Goal: Task Accomplishment & Management: Use online tool/utility

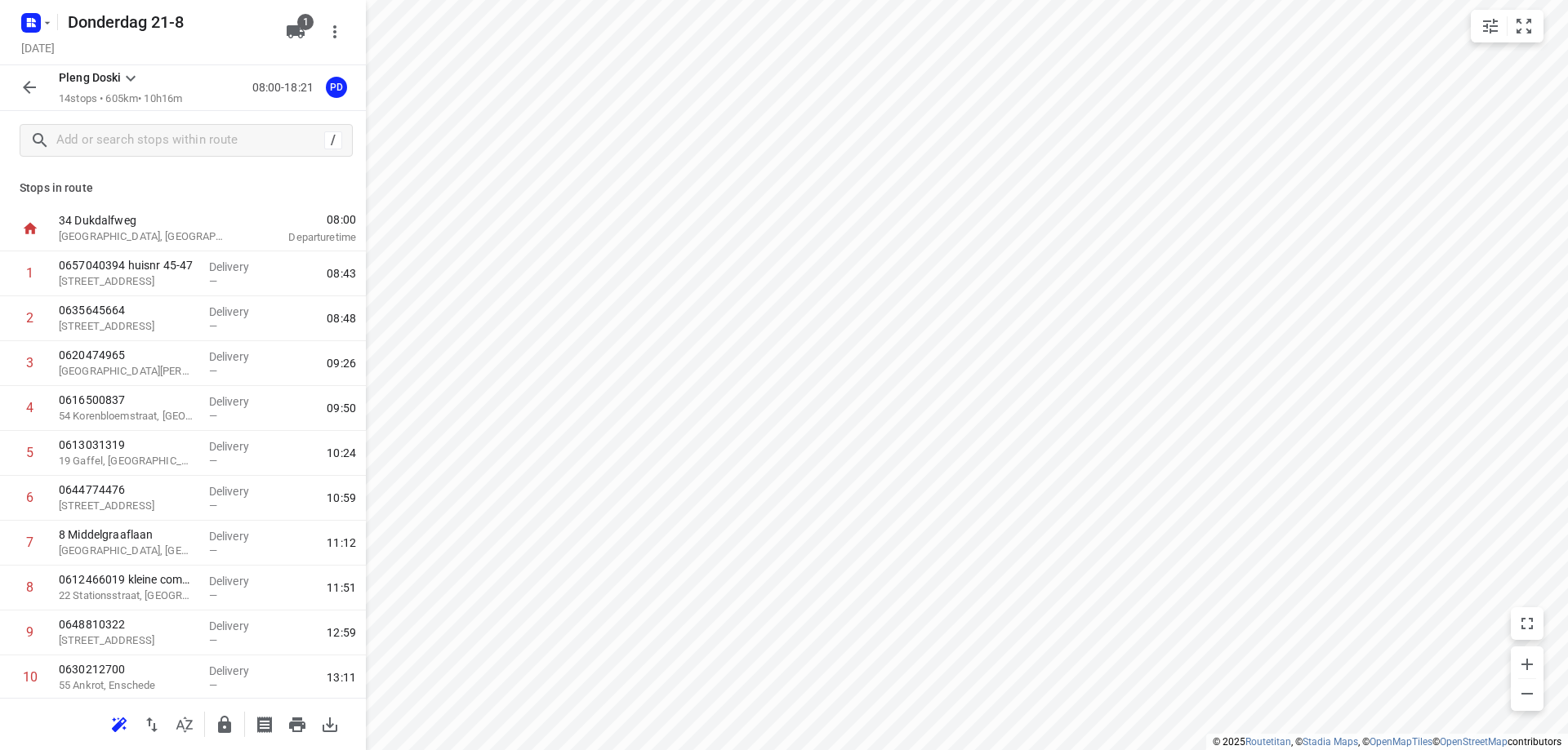
scroll to position [227, 0]
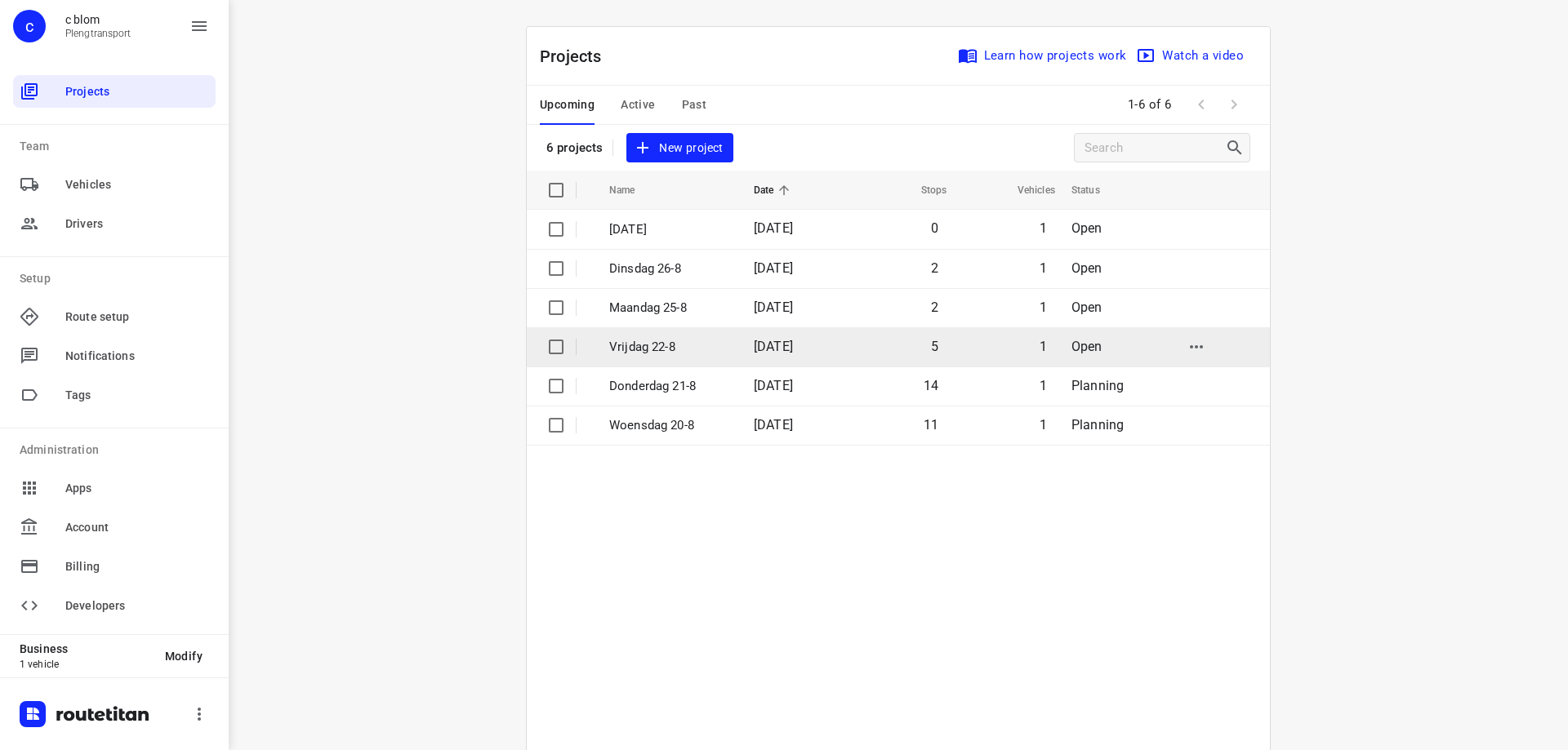
click at [684, 348] on p "Vrijdag 22-8" at bounding box center [669, 347] width 120 height 18
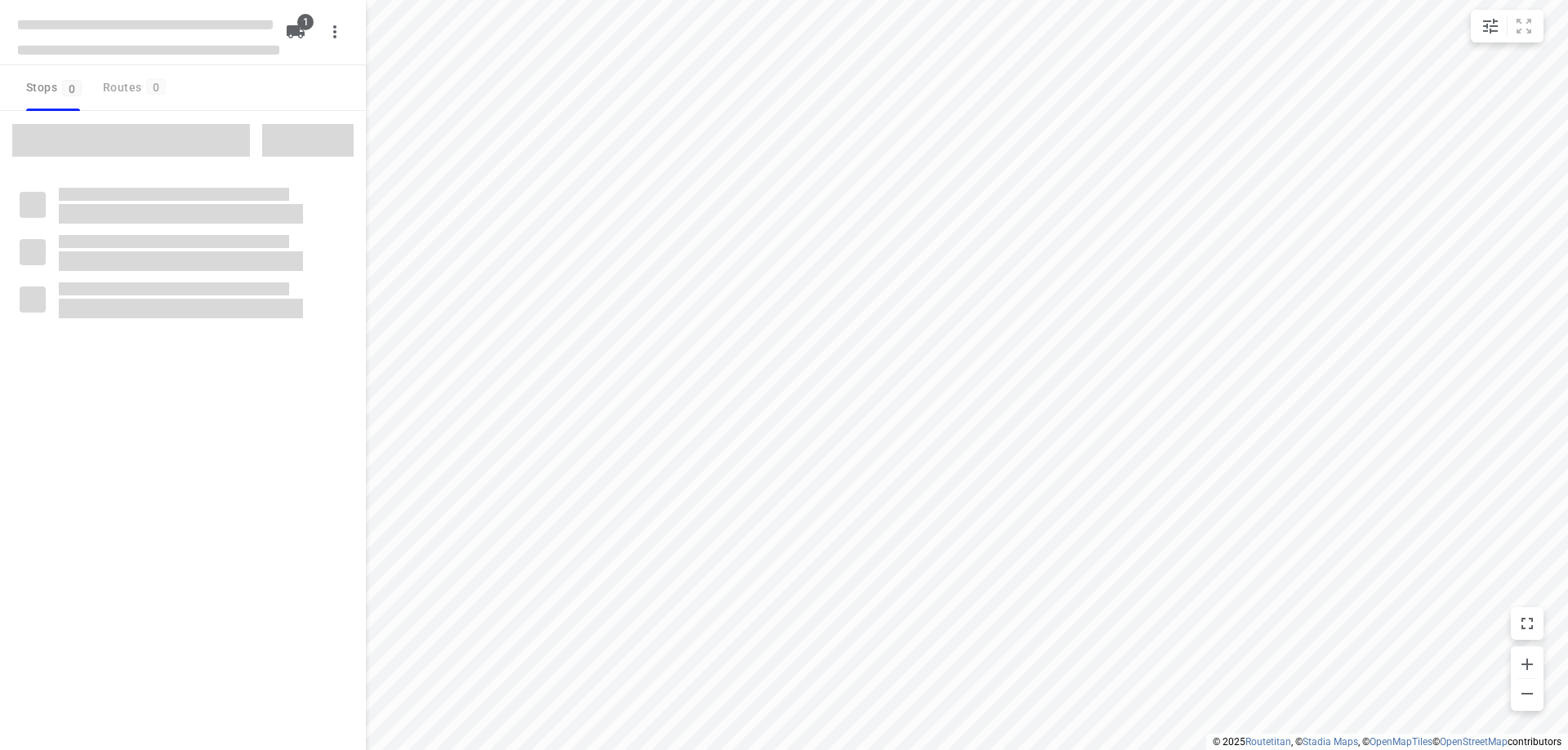
type input "distance"
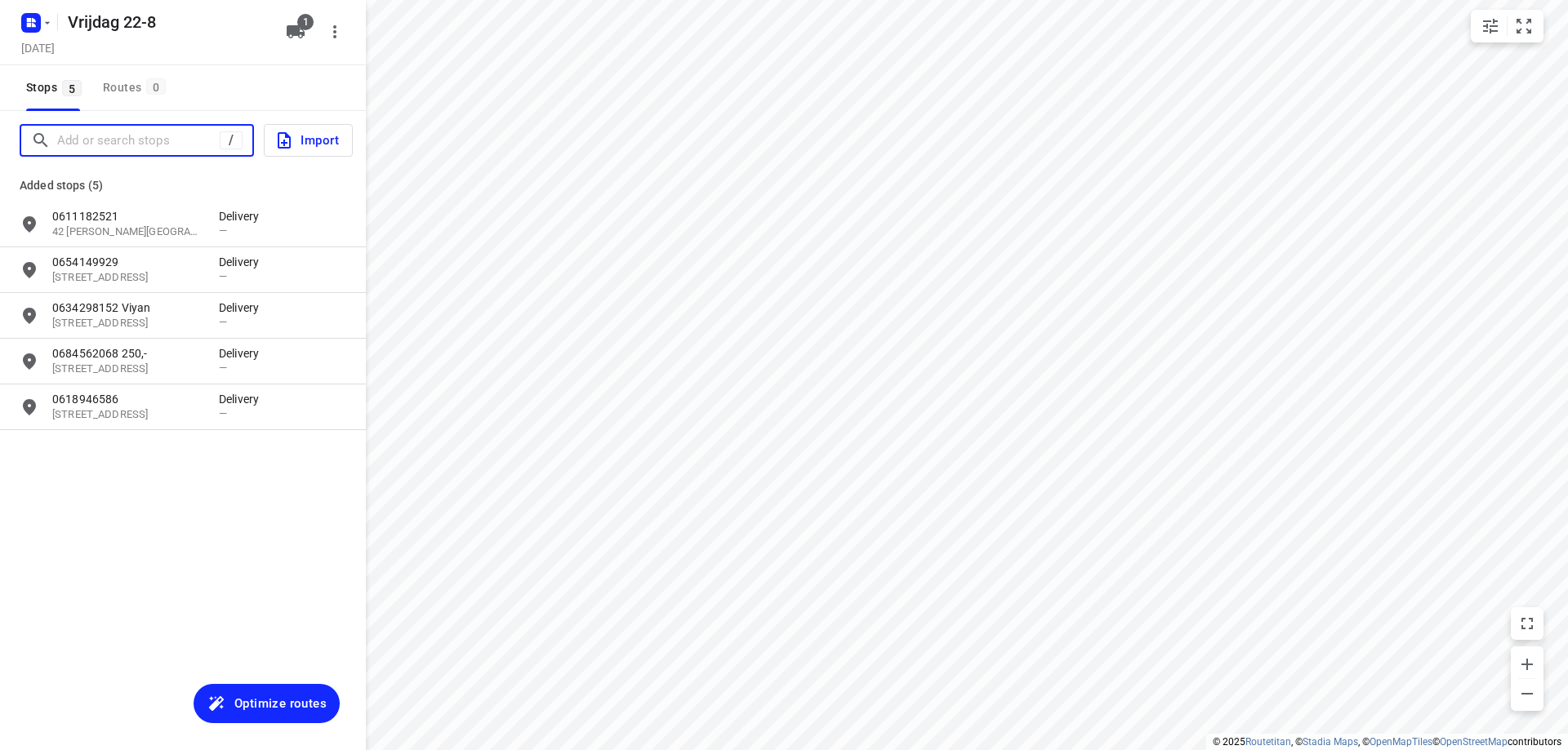
click at [165, 148] on input "Add or search stops" at bounding box center [138, 140] width 163 height 25
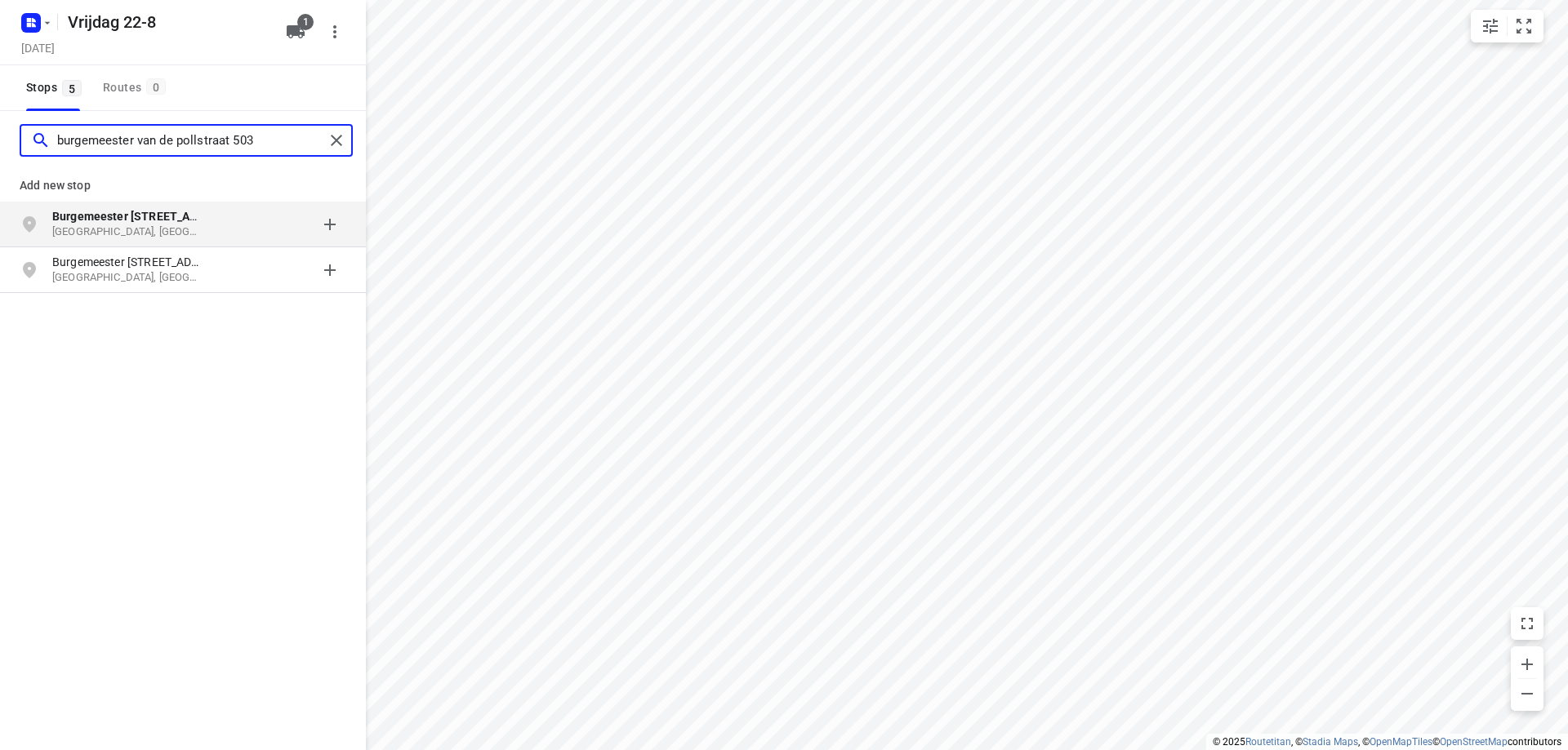
type input "burgemeester van de pollstraat 503"
click at [232, 228] on div "grid" at bounding box center [282, 224] width 127 height 32
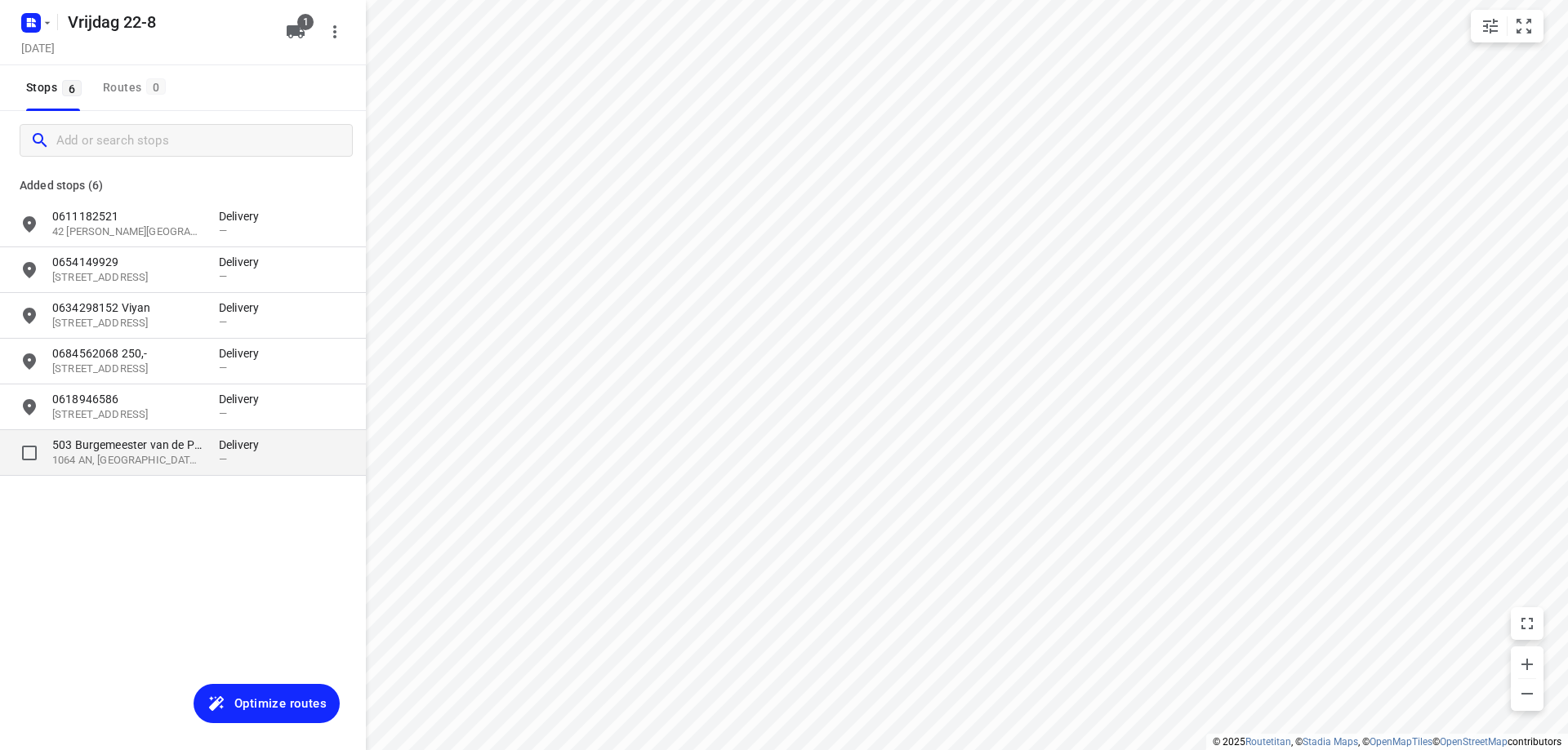
click at [195, 465] on p "1064 AN, [GEOGRAPHIC_DATA], [GEOGRAPHIC_DATA]" at bounding box center [128, 461] width 151 height 16
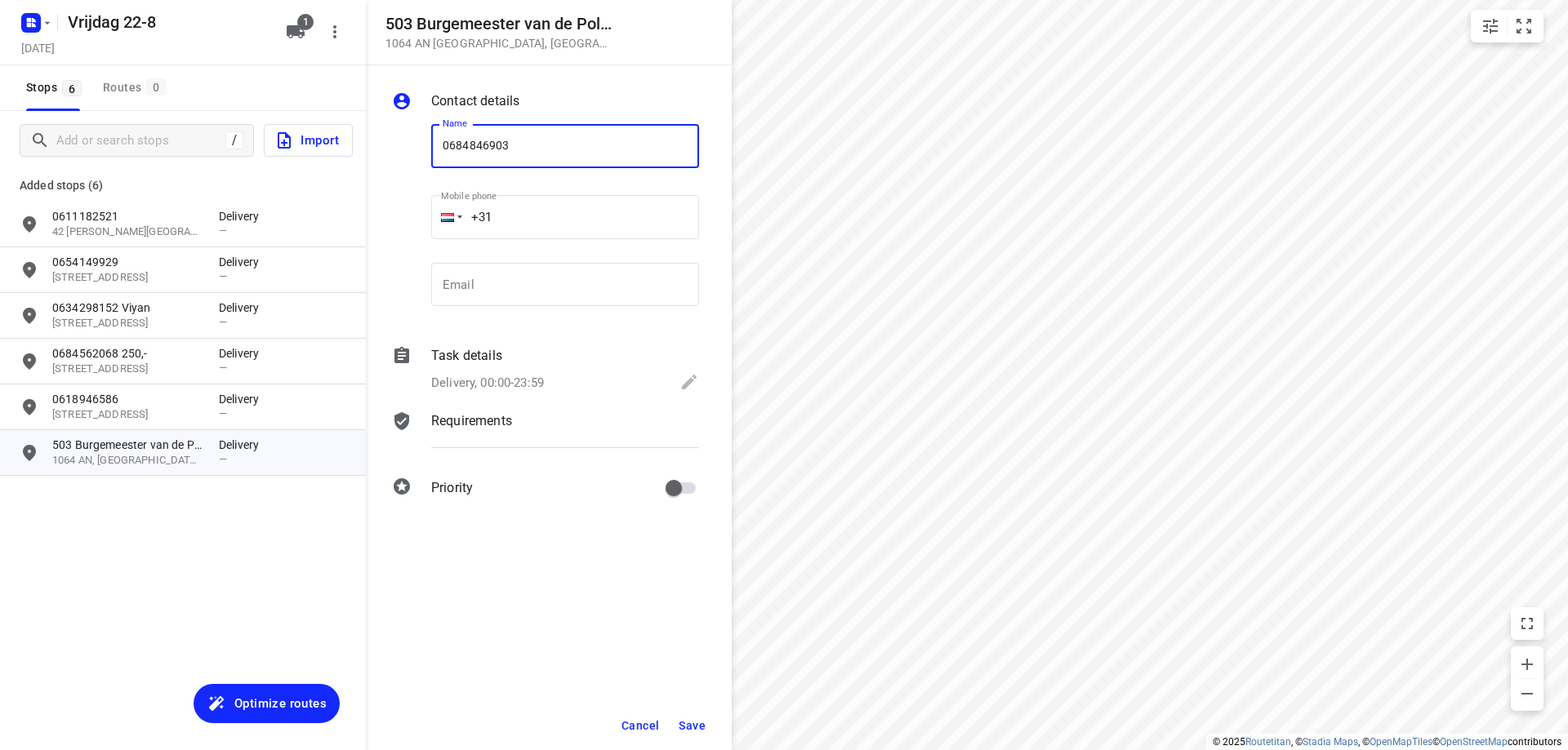
type input "0684846903"
click at [690, 725] on span "Save" at bounding box center [692, 725] width 27 height 13
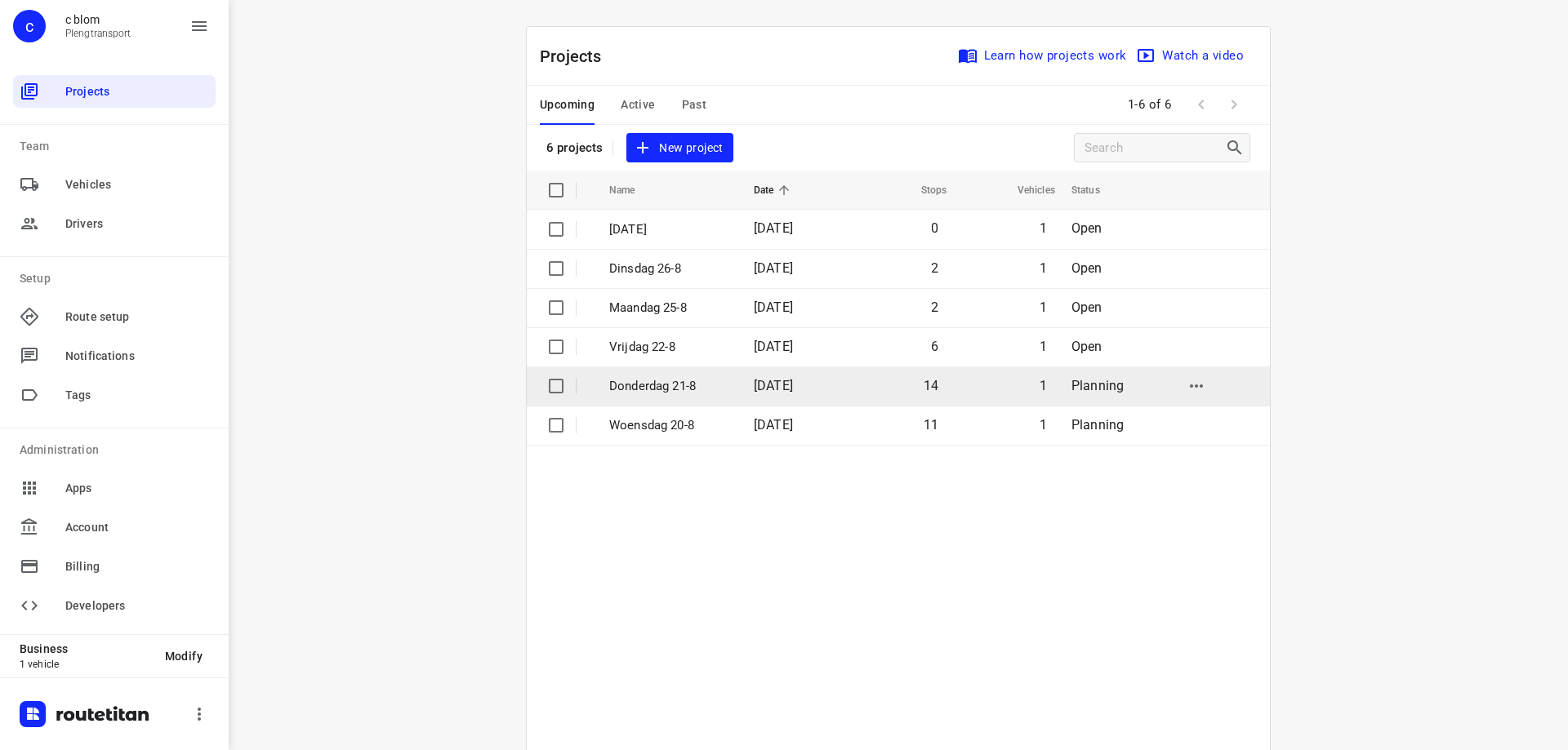
click at [672, 383] on p "Donderdag 21-8" at bounding box center [669, 386] width 120 height 18
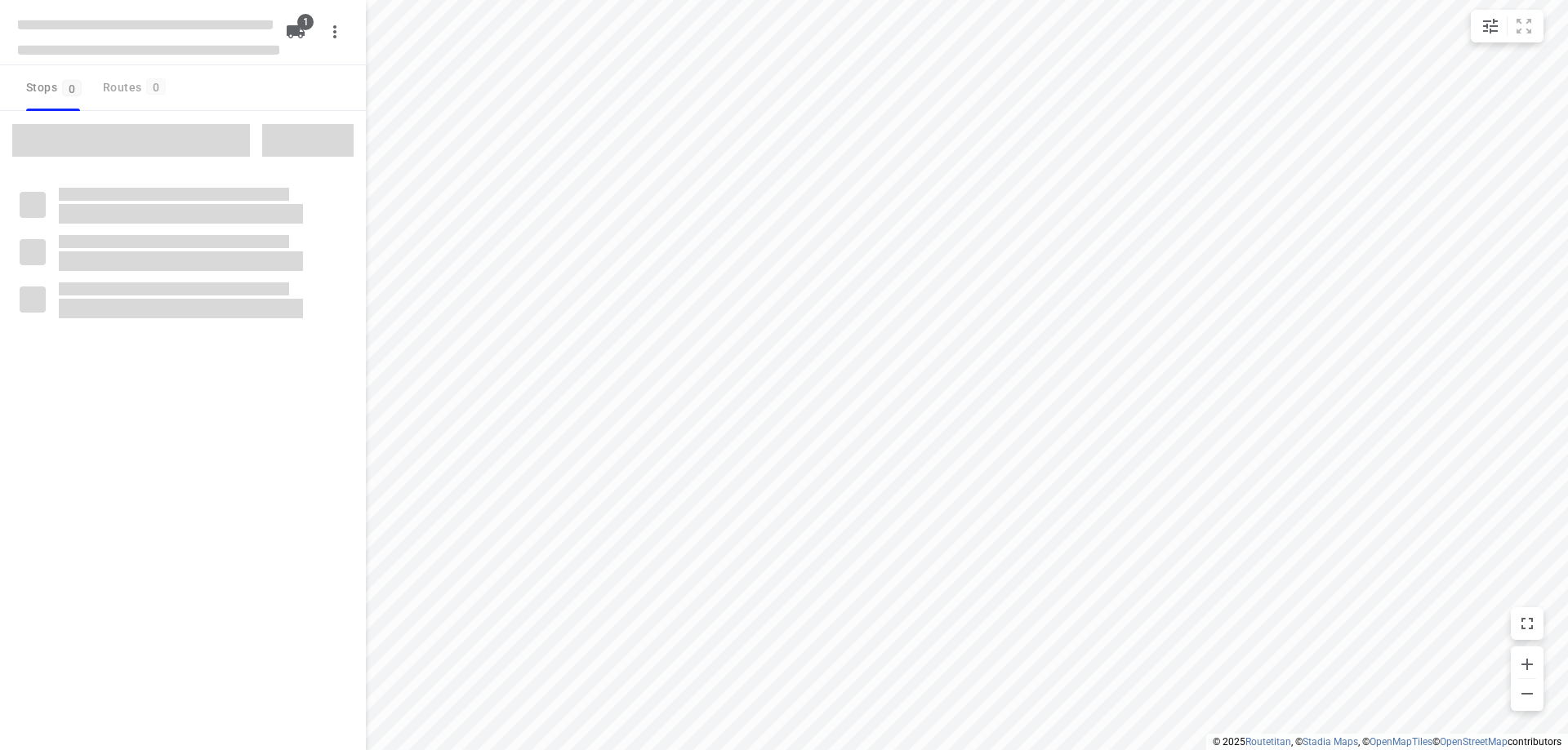
type input "distance"
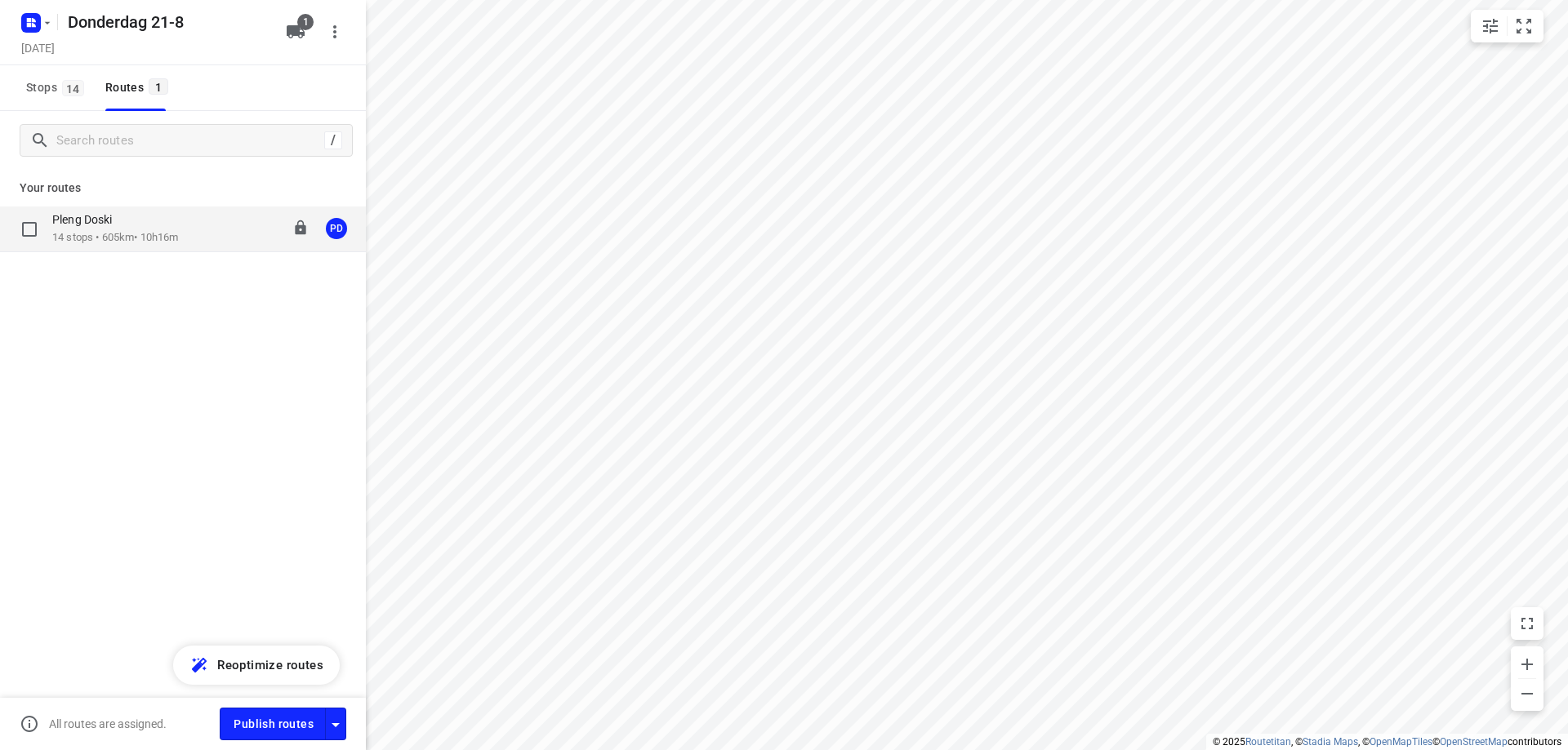
click at [147, 234] on p "14 stops • 605km • 10h16m" at bounding box center [116, 238] width 126 height 16
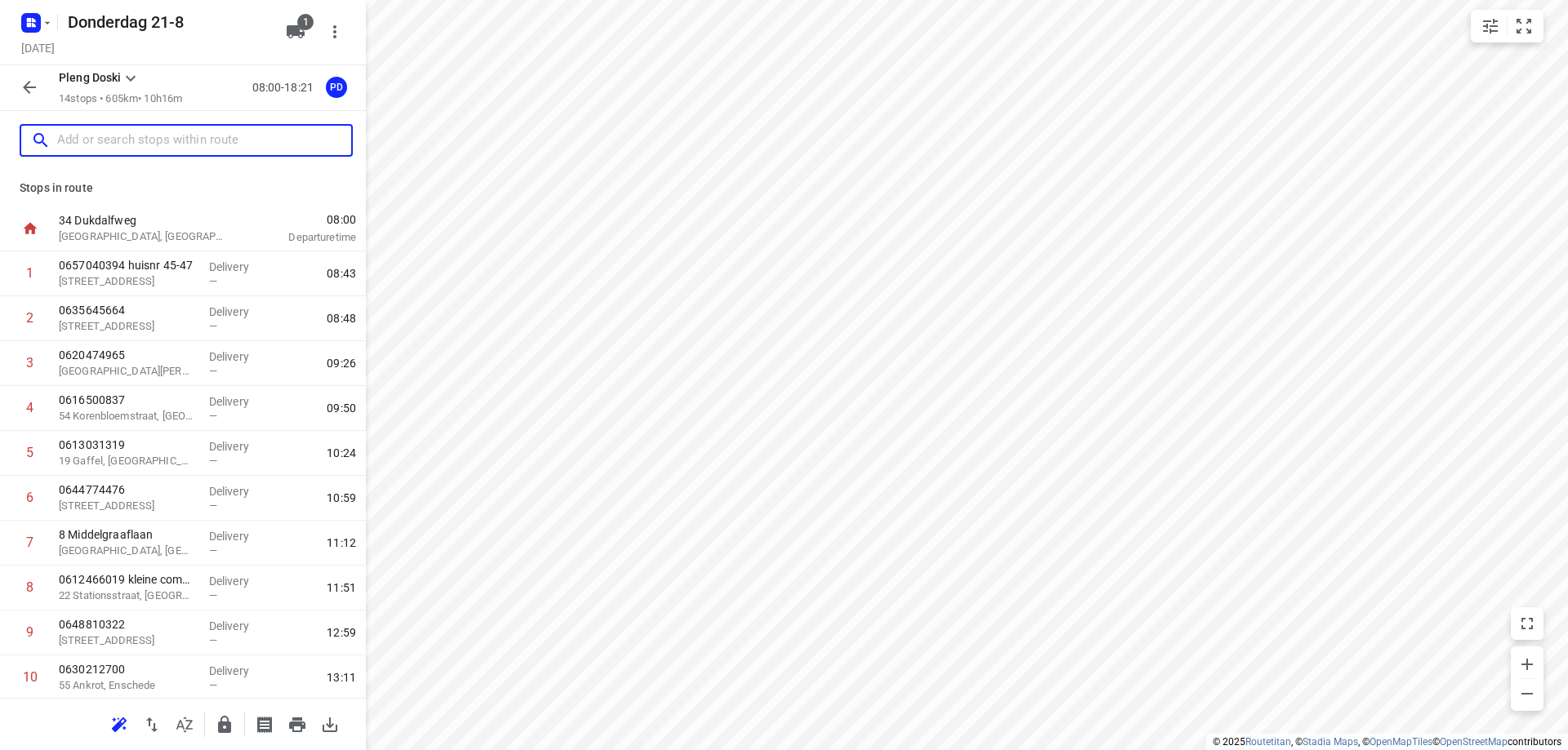
click at [121, 141] on input "text" at bounding box center [204, 140] width 294 height 25
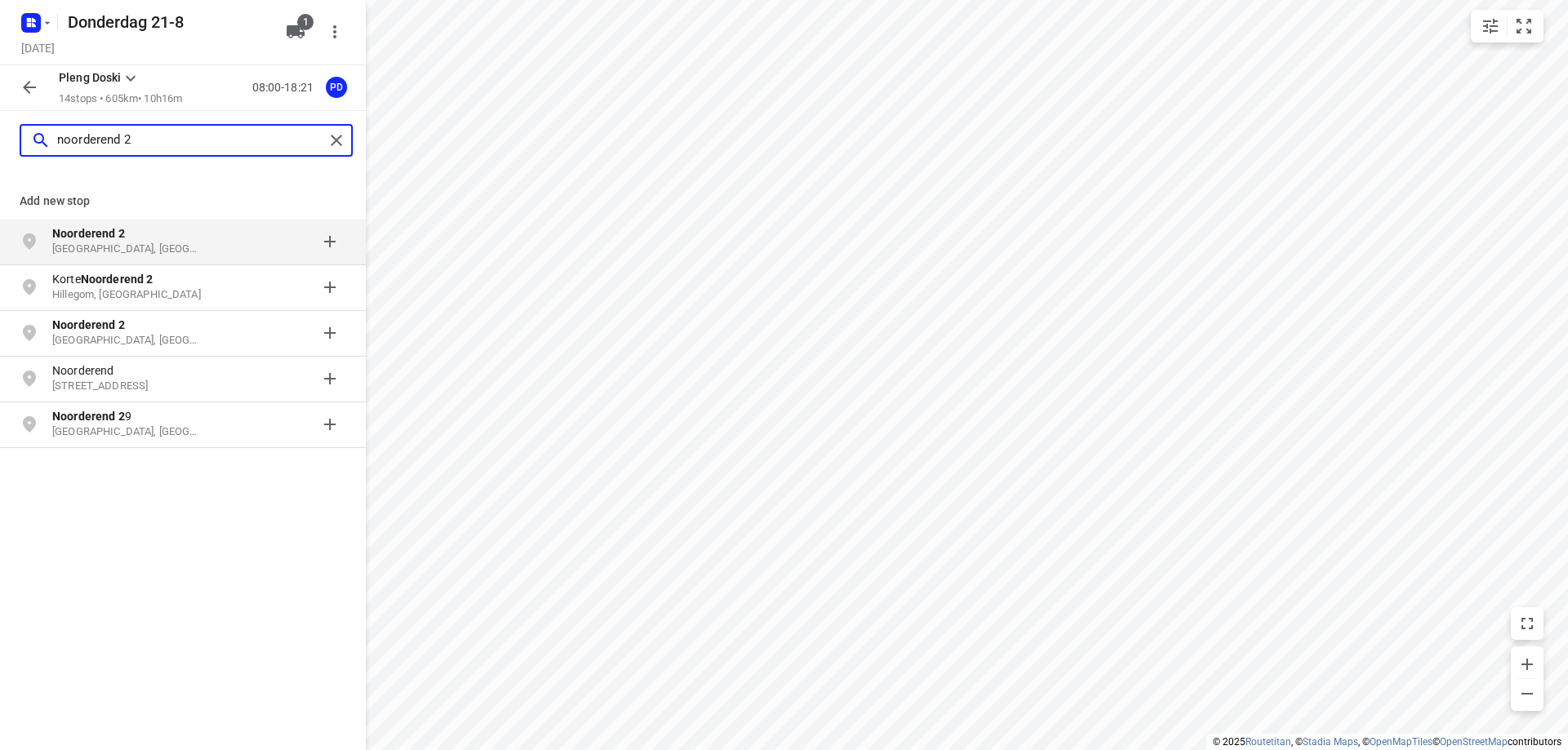
type input "noorderend 2"
click at [146, 250] on p "[GEOGRAPHIC_DATA], [GEOGRAPHIC_DATA]" at bounding box center [128, 249] width 151 height 16
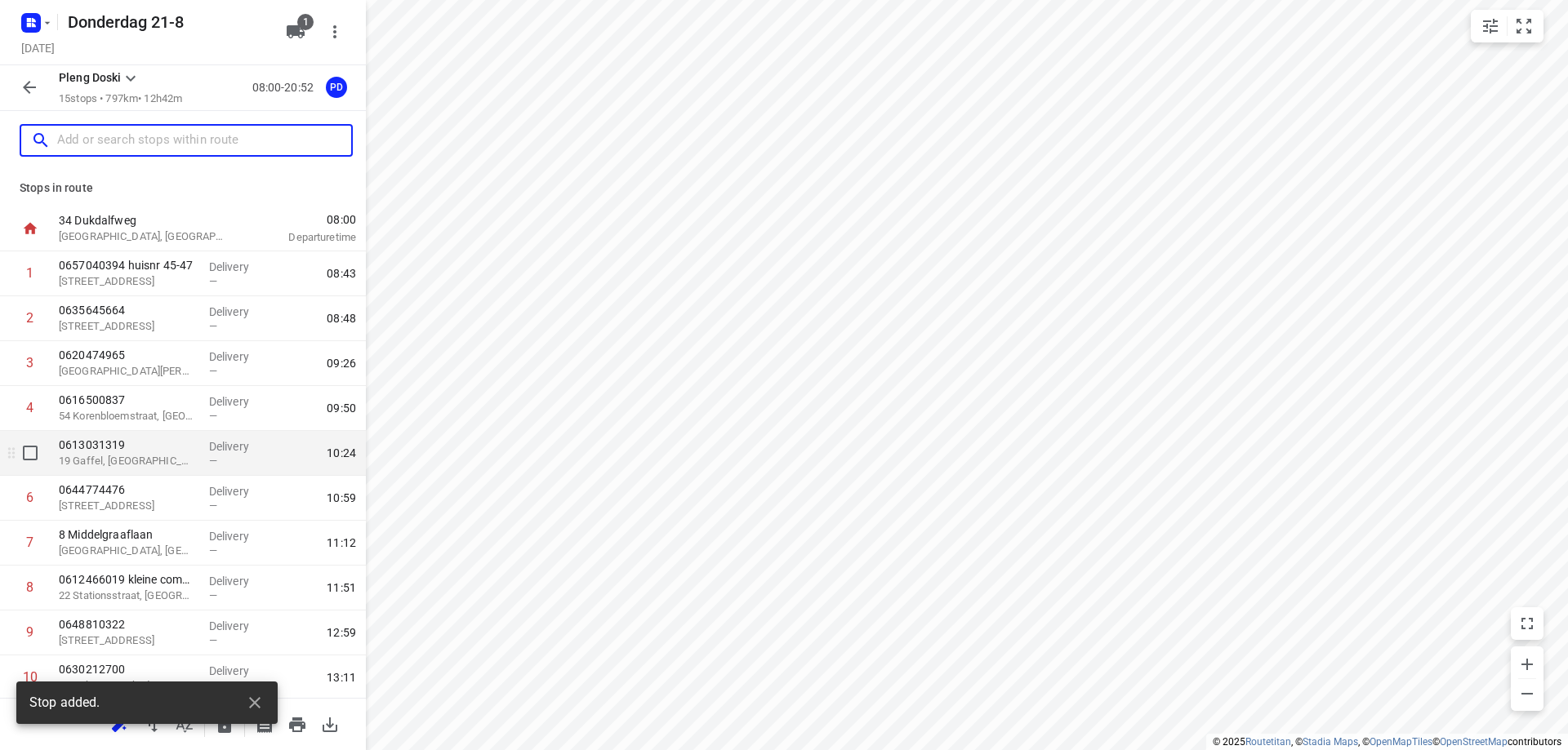
scroll to position [272, 0]
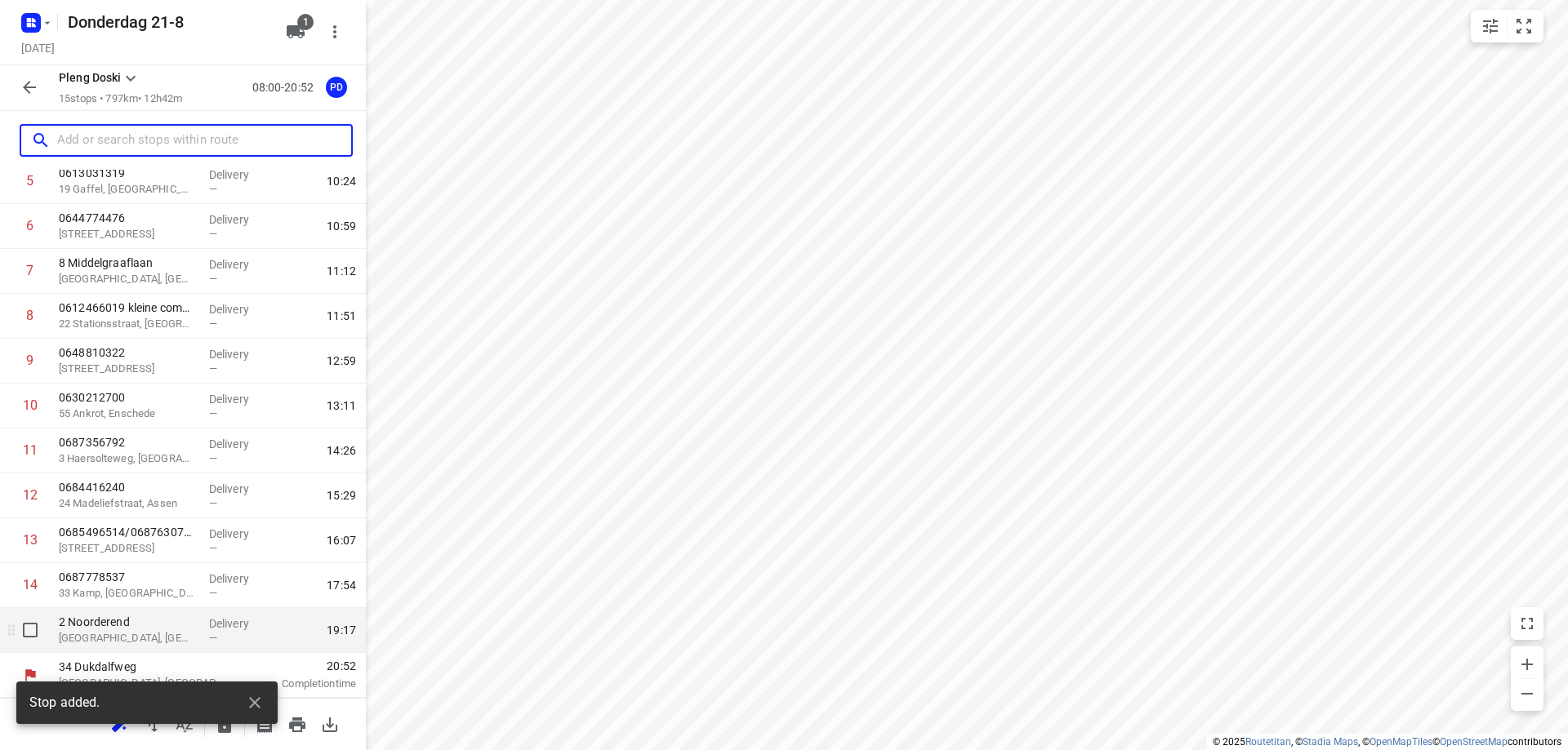
click at [209, 637] on span "—" at bounding box center [213, 638] width 8 height 12
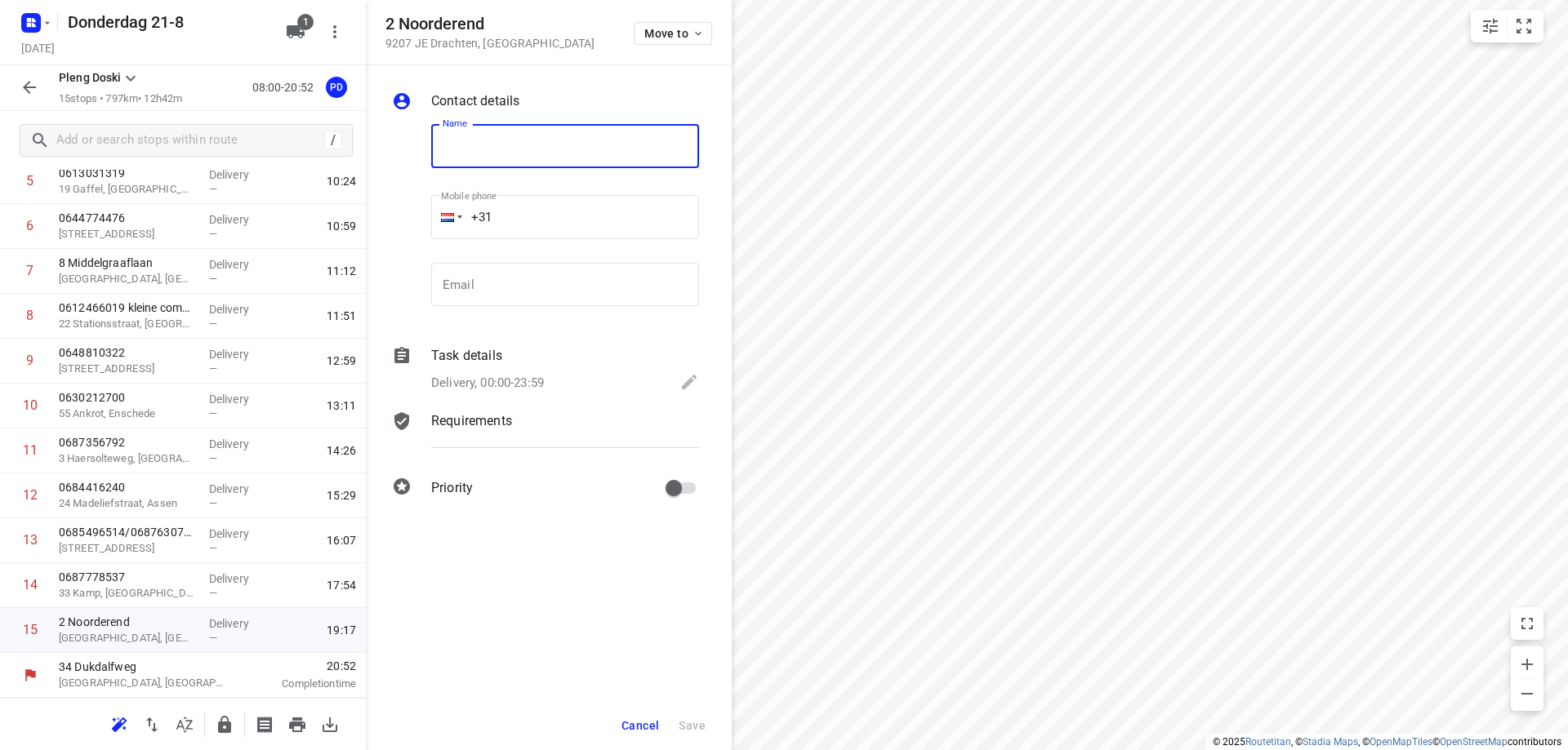
click at [638, 736] on button "Cancel" at bounding box center [640, 725] width 51 height 30
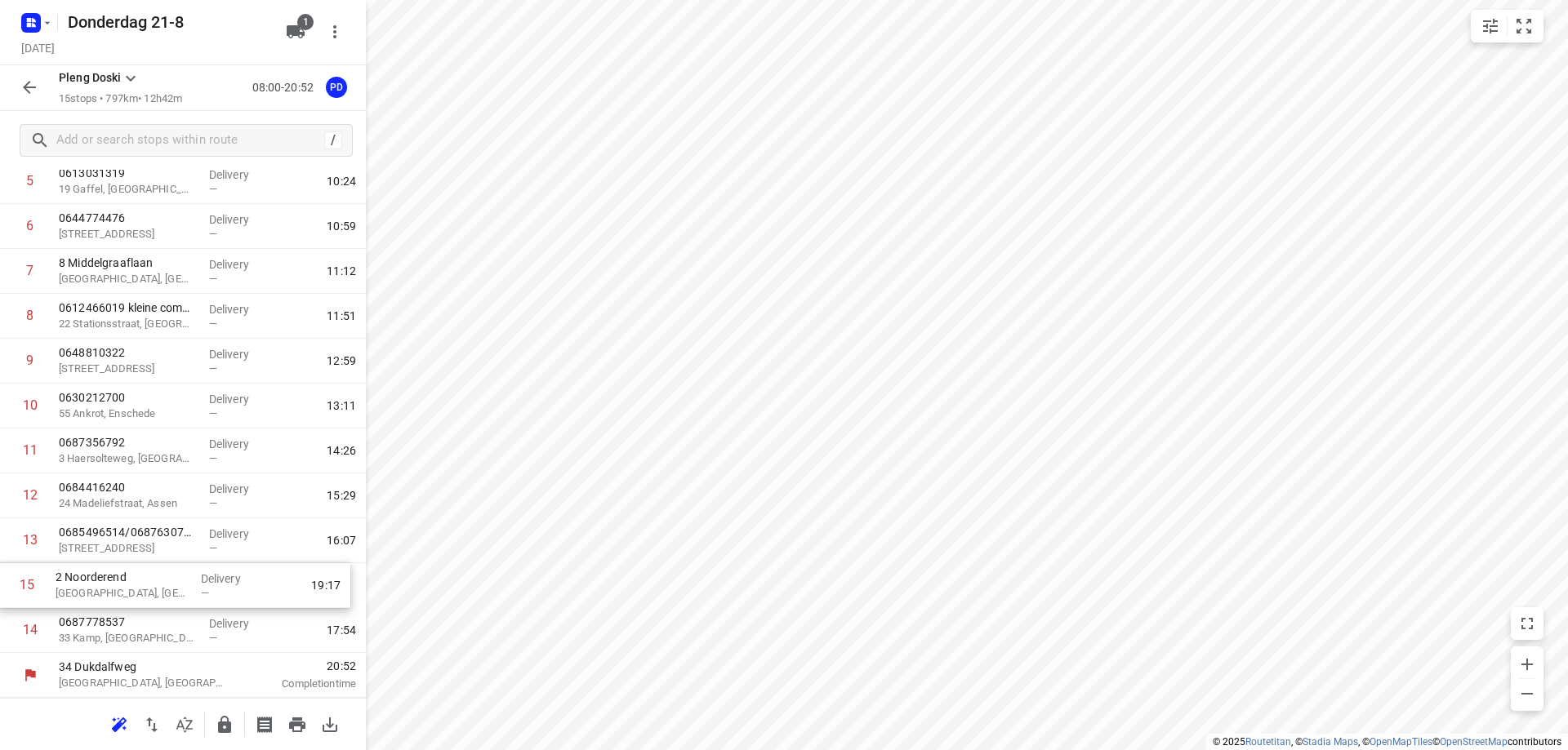
drag, startPoint x: 171, startPoint y: 641, endPoint x: 165, endPoint y: 590, distance: 51.4
click at [165, 590] on div "1 0657040394 huisnr 45-47 [GEOGRAPHIC_DATA] Delivery — 08:43 2 0635645664 [GEOG…" at bounding box center [183, 316] width 366 height 673
